Goal: Check status

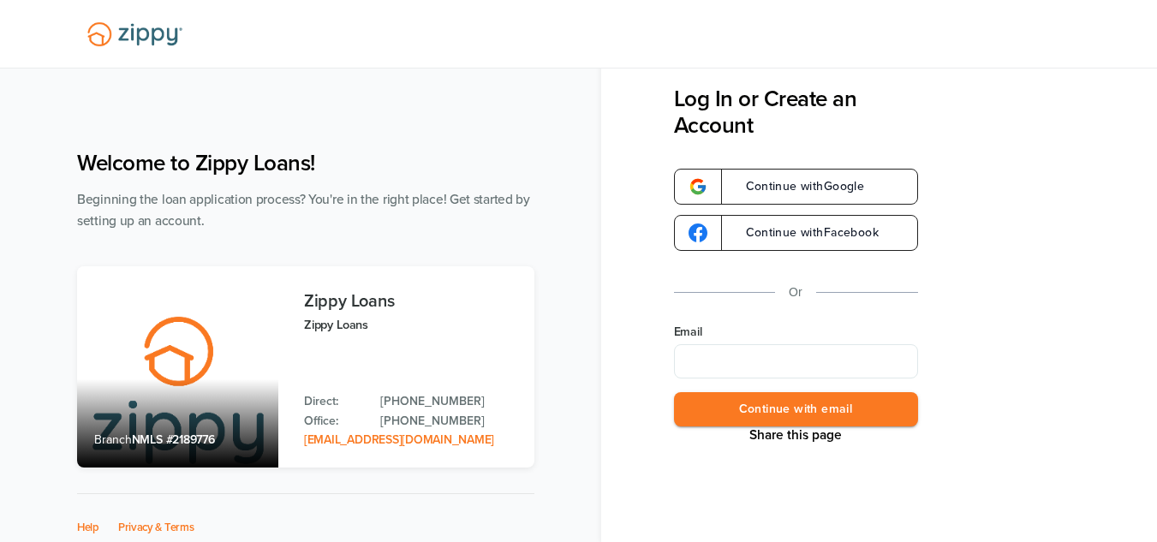
type input "**********"
click at [851, 403] on button "Continue with email" at bounding box center [796, 409] width 244 height 35
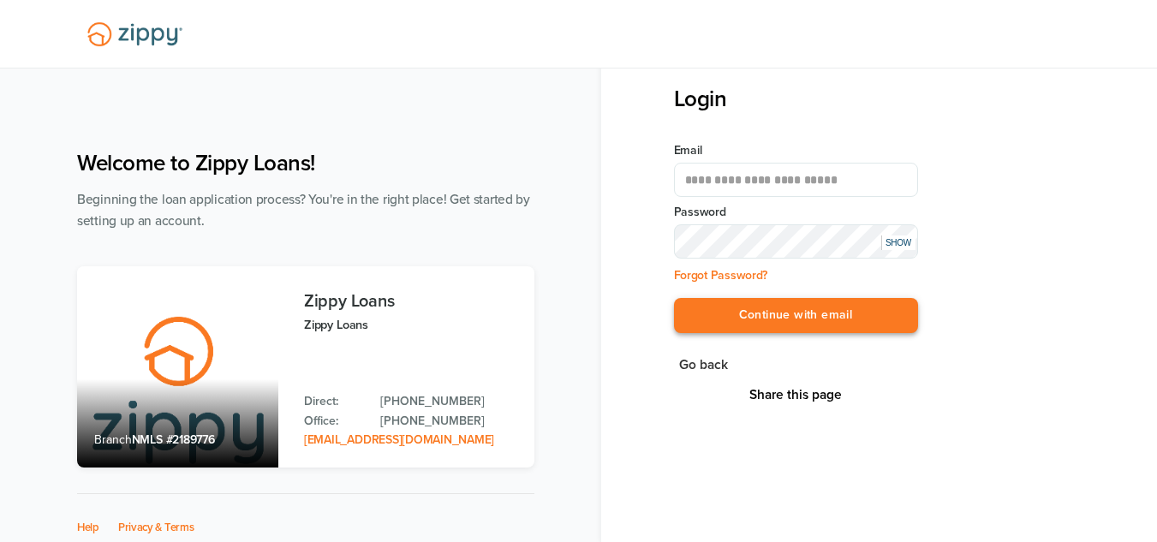
click at [867, 318] on button "Continue with email" at bounding box center [796, 315] width 244 height 35
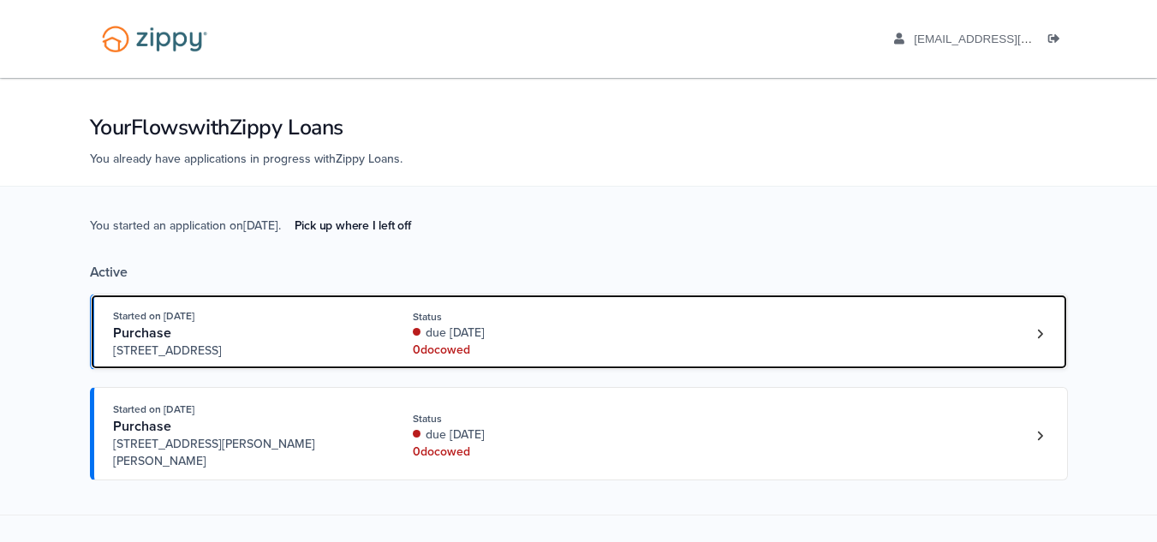
click at [540, 348] on div "0 doc owed" at bounding box center [527, 350] width 229 height 17
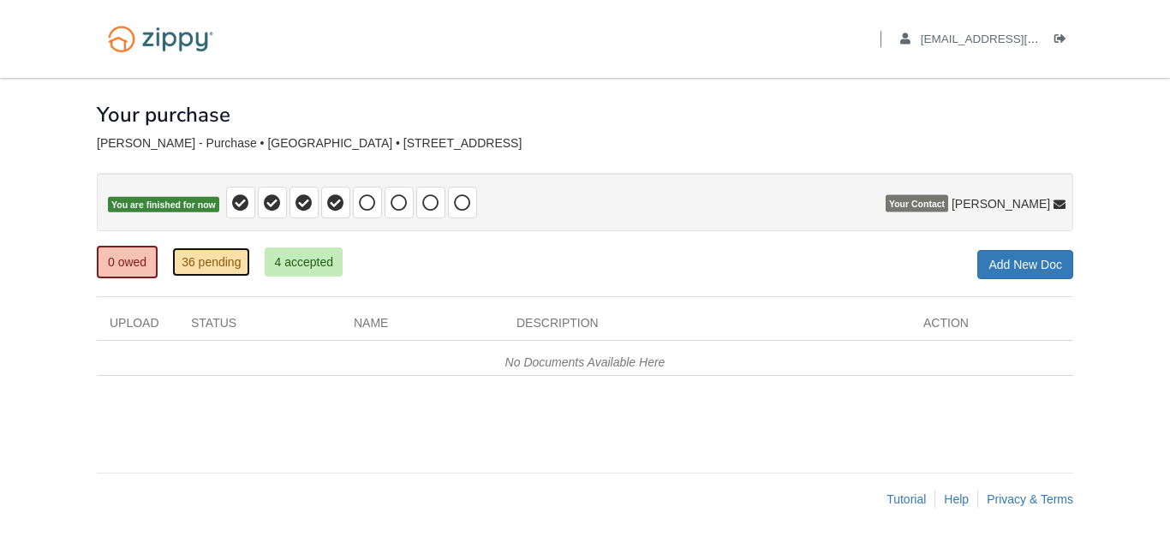
click at [227, 260] on link "36 pending" at bounding box center [211, 262] width 78 height 29
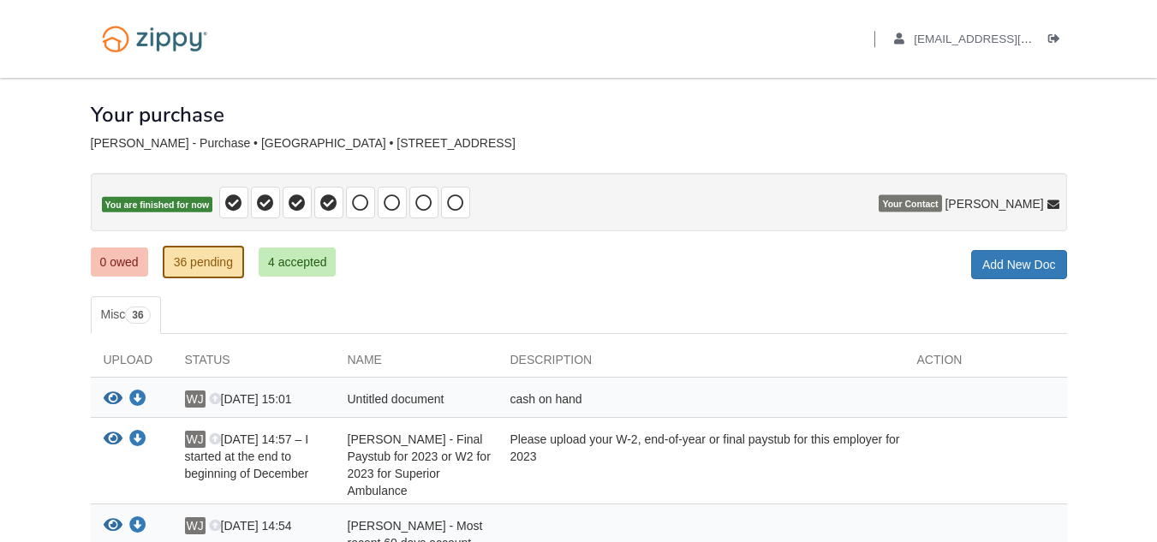
drag, startPoint x: 1149, startPoint y: 76, endPoint x: 1150, endPoint y: 107, distance: 30.9
click at [1062, 190] on p "You are finished for now" at bounding box center [579, 202] width 977 height 58
